Goal: Task Accomplishment & Management: Use online tool/utility

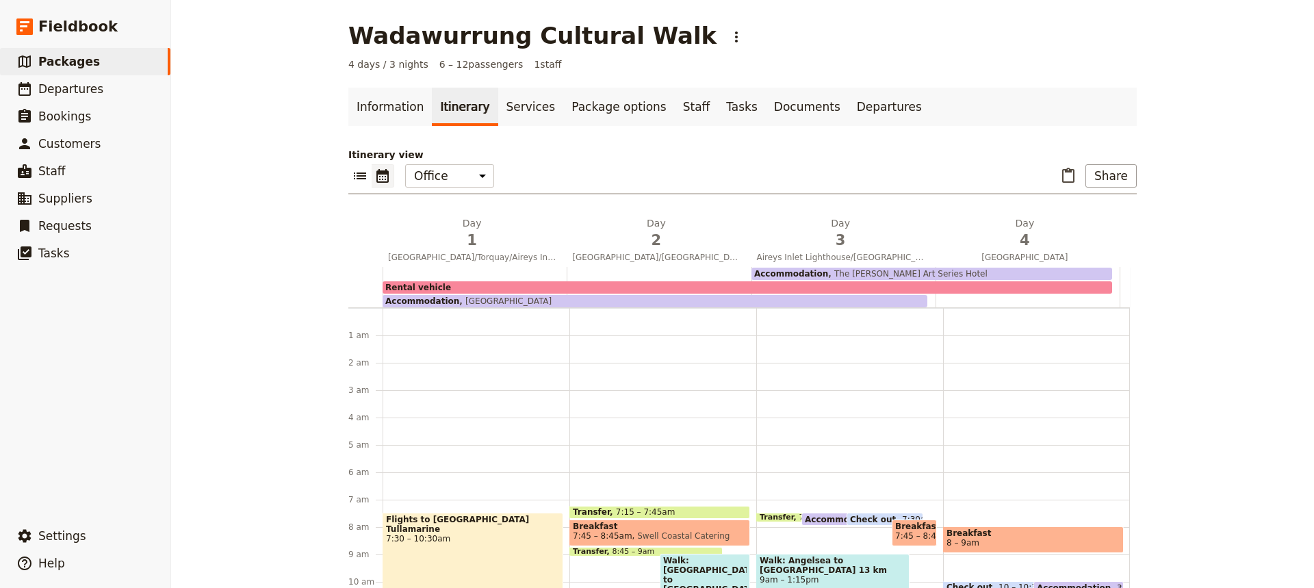
scroll to position [204, 0]
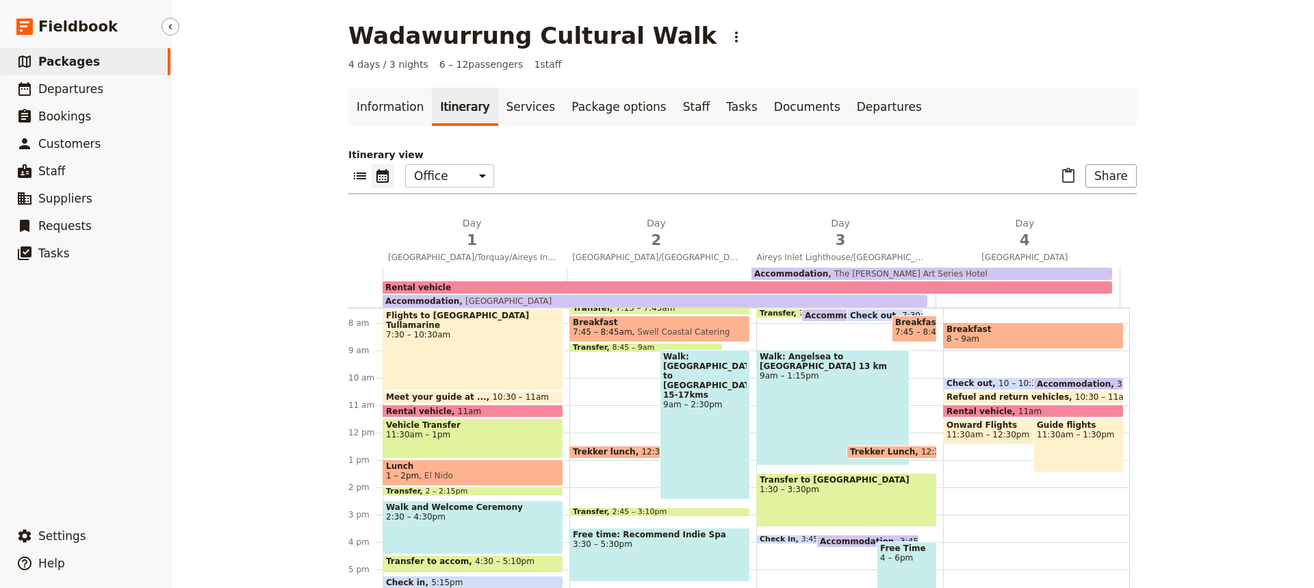
drag, startPoint x: 0, startPoint y: 0, endPoint x: 59, endPoint y: 64, distance: 86.7
click at [59, 64] on span "Packages" at bounding box center [69, 62] width 62 height 14
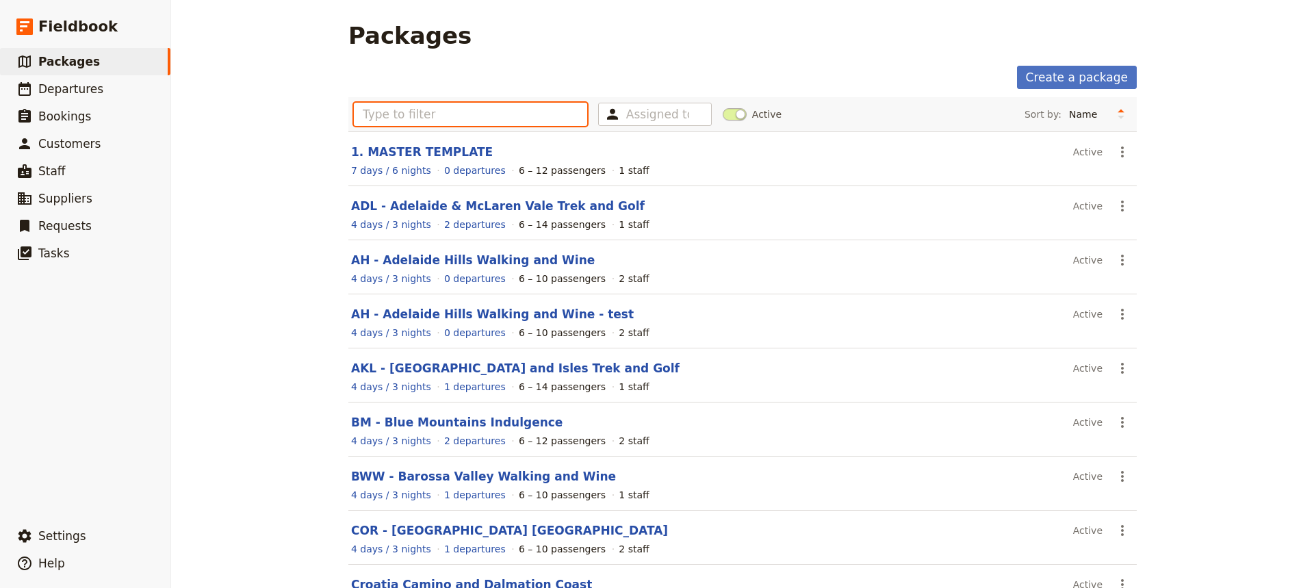
click at [372, 116] on input "text" at bounding box center [470, 114] width 233 height 23
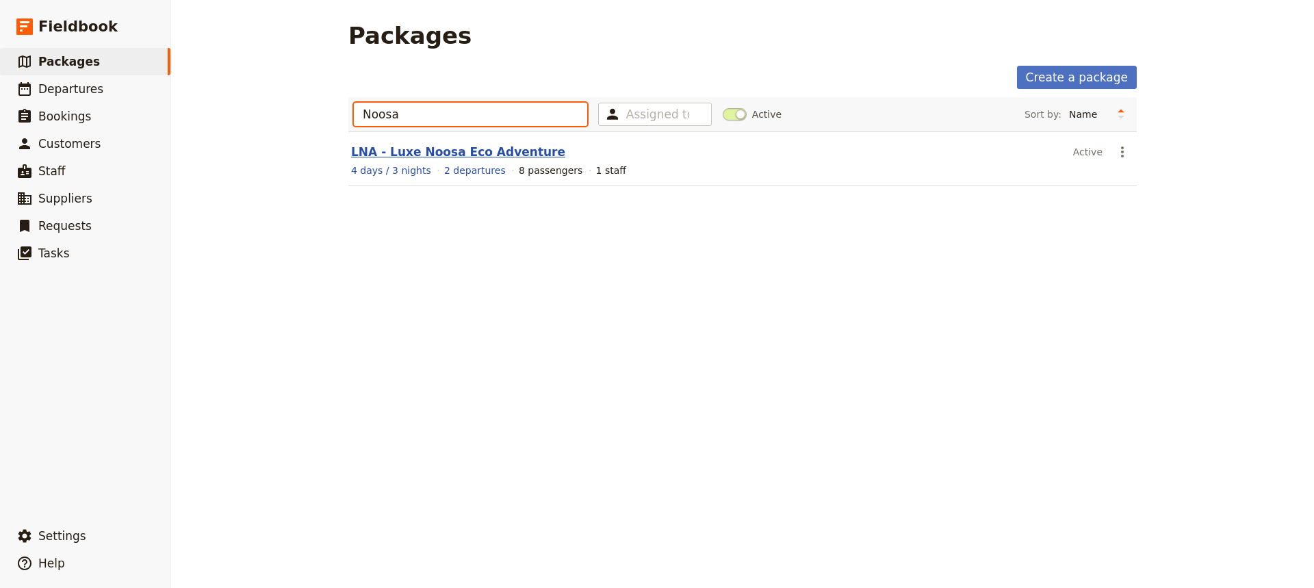
type input "Noosa"
click at [424, 155] on link "LNA - Luxe Noosa Eco Adventure" at bounding box center [458, 152] width 214 height 14
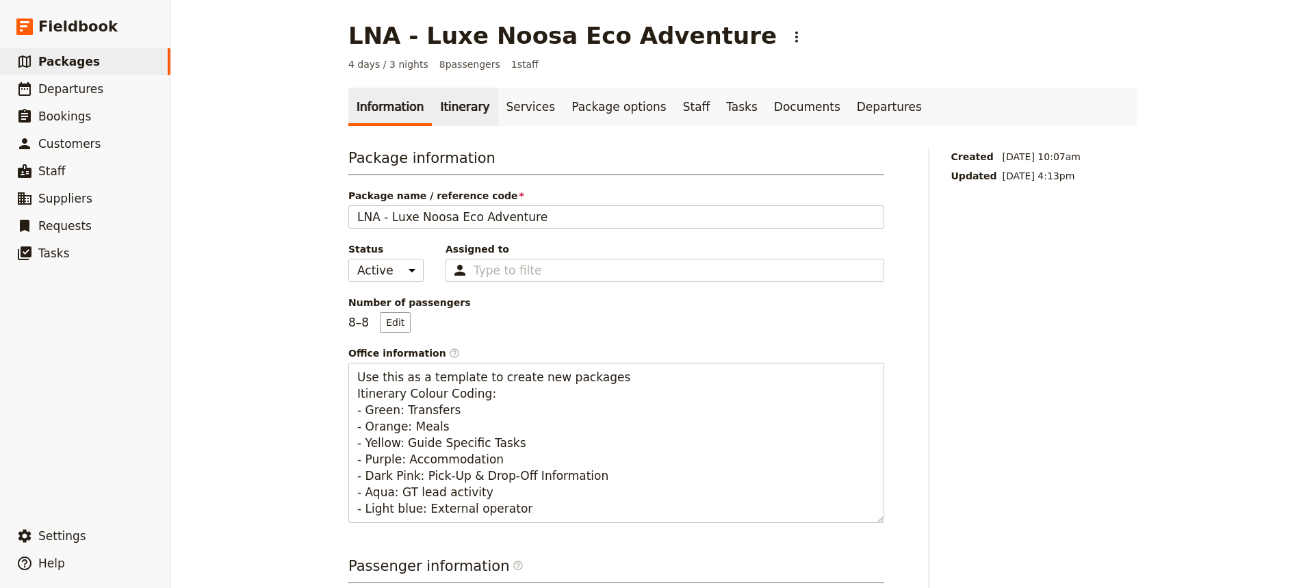
click at [444, 105] on link "Itinerary" at bounding box center [465, 107] width 66 height 38
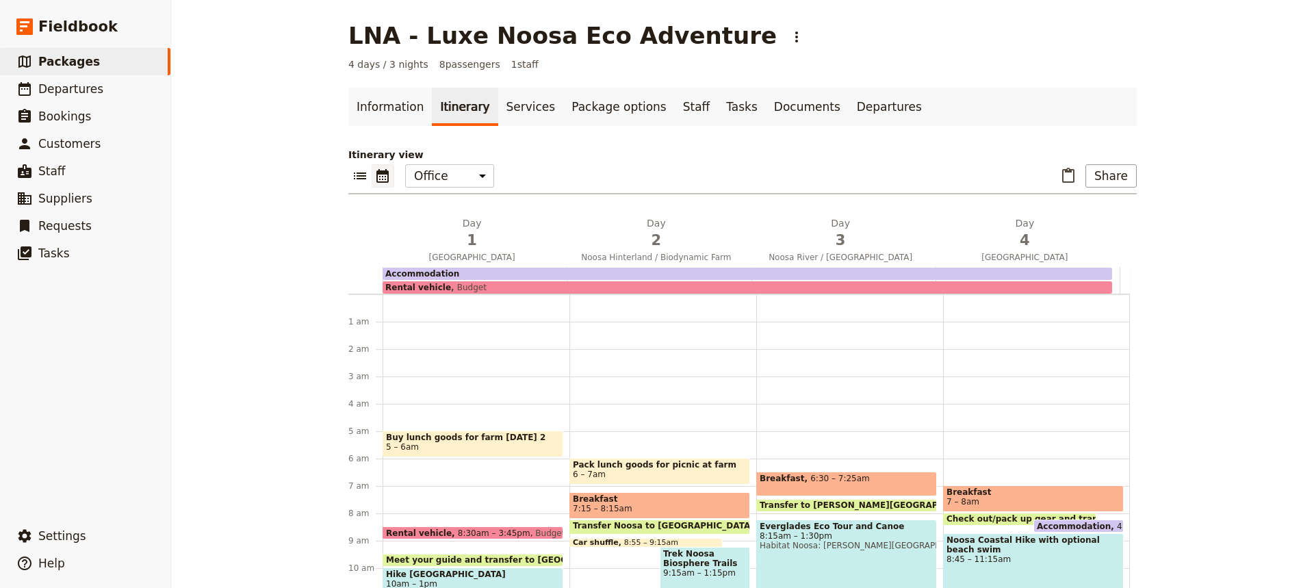
scroll to position [123, 0]
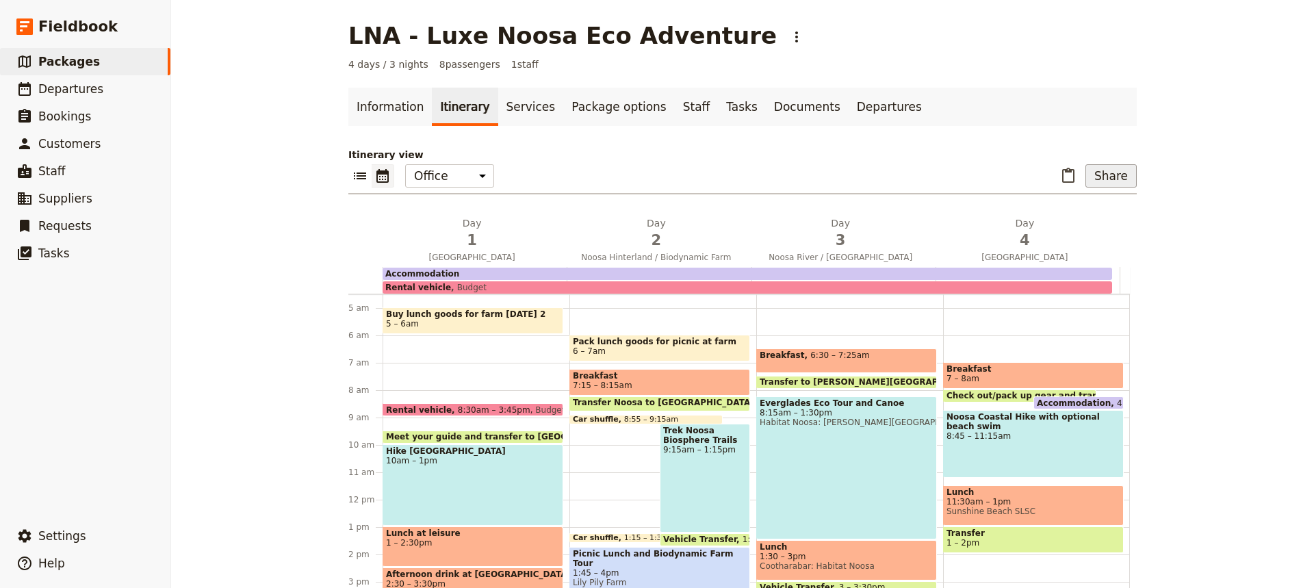
click at [1110, 179] on button "Share" at bounding box center [1111, 175] width 51 height 23
click at [1055, 242] on span "Sales Brochure" at bounding box center [1066, 245] width 72 height 14
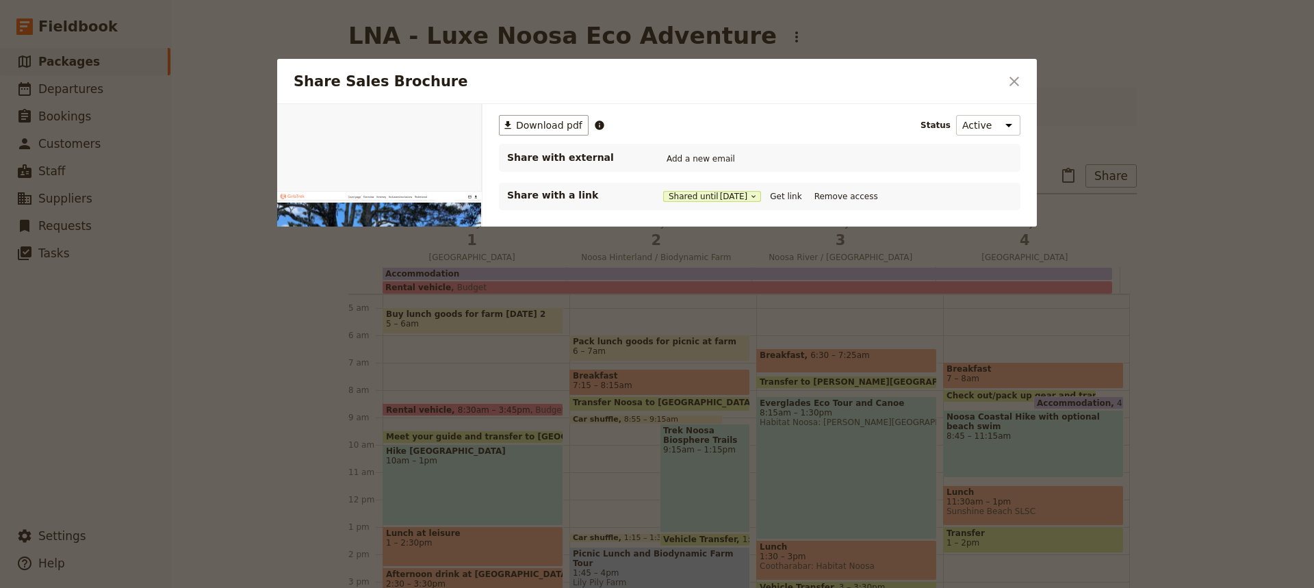
scroll to position [0, 0]
click at [792, 199] on button "Get link" at bounding box center [786, 196] width 38 height 15
click at [1016, 79] on icon "Close dialog" at bounding box center [1015, 82] width 10 height 10
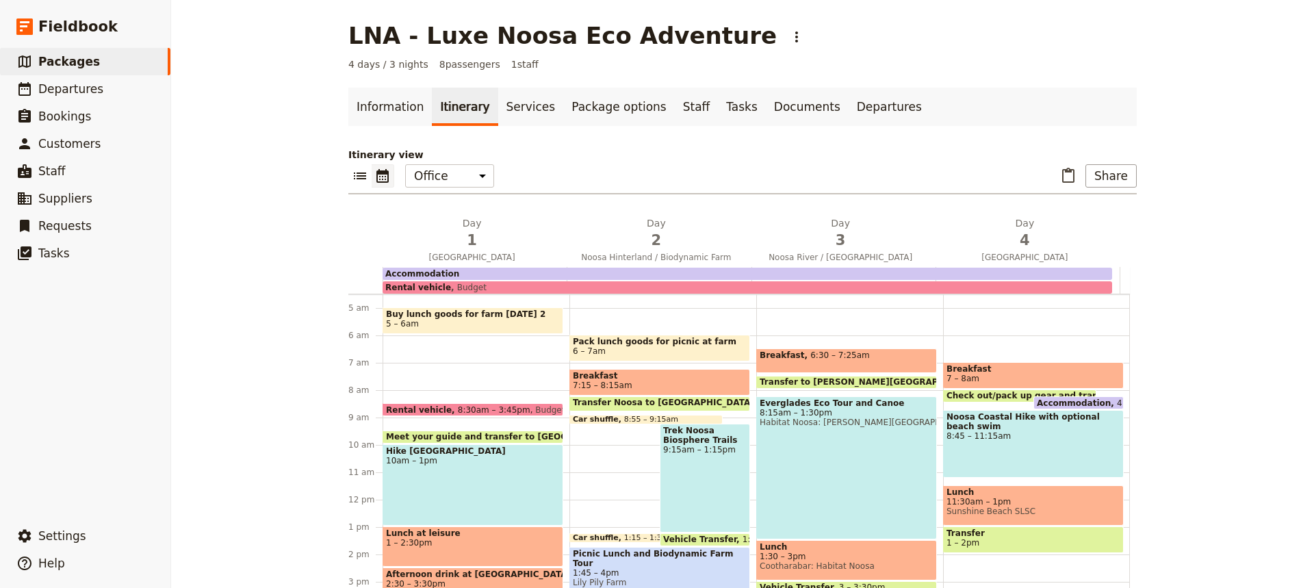
click at [1025, 433] on div "Noosa Coastal Hike with optional beach swim 8:45 – 11:15am" at bounding box center [1033, 444] width 181 height 68
select select "4"
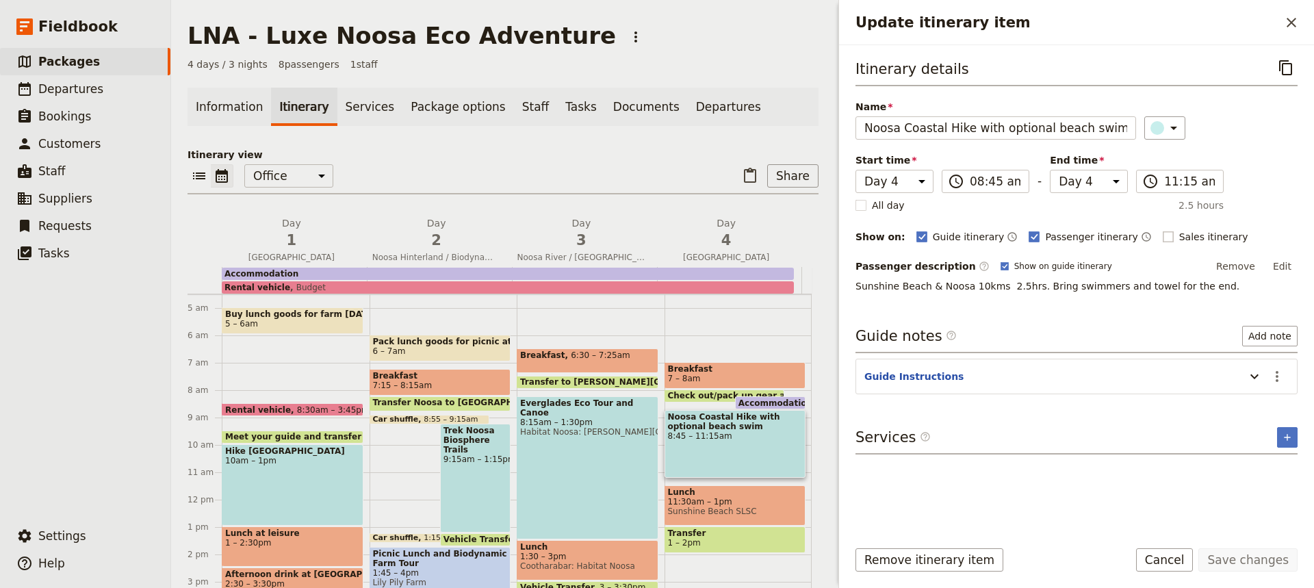
click at [1163, 235] on rect "Update itinerary item" at bounding box center [1168, 236] width 10 height 10
click at [1162, 230] on input "Sales itinerary" at bounding box center [1162, 229] width 1 height 1
checkbox input "true"
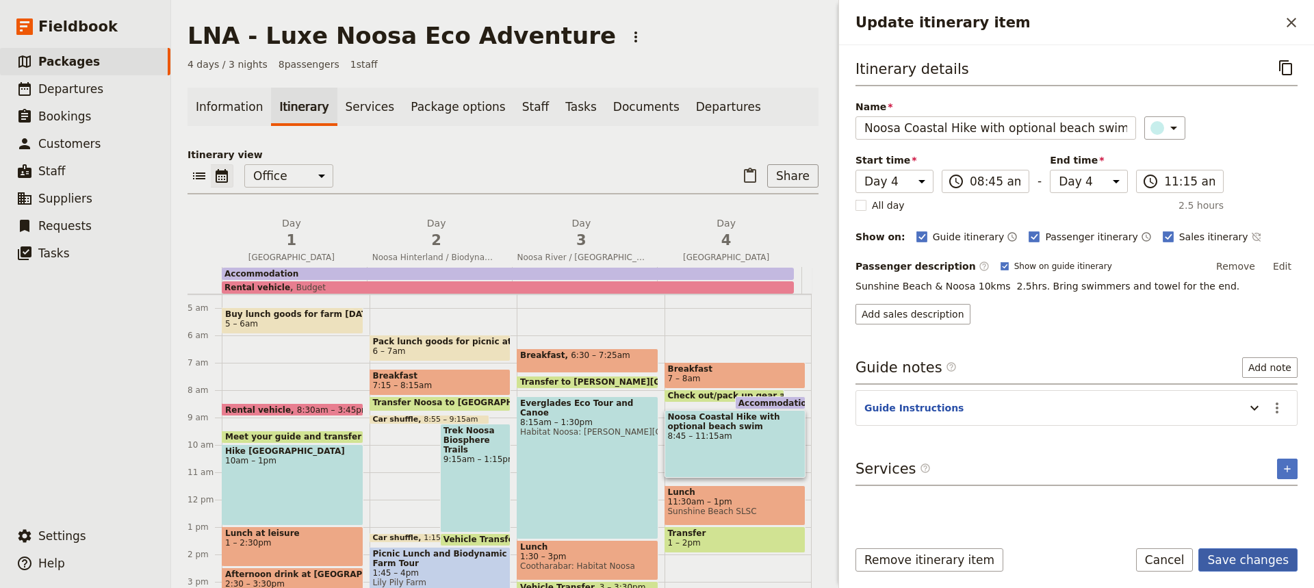
click at [1243, 557] on button "Save changes" at bounding box center [1248, 559] width 99 height 23
